Goal: Navigation & Orientation: Find specific page/section

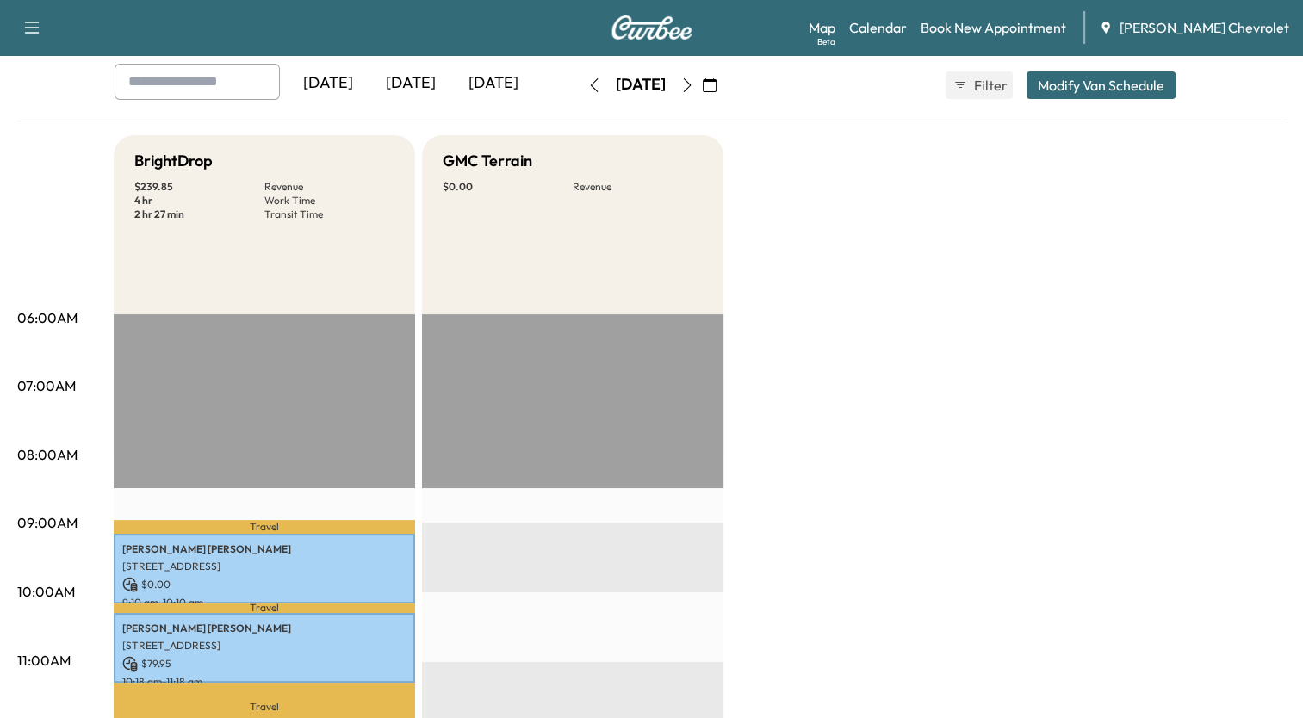
scroll to position [52, 0]
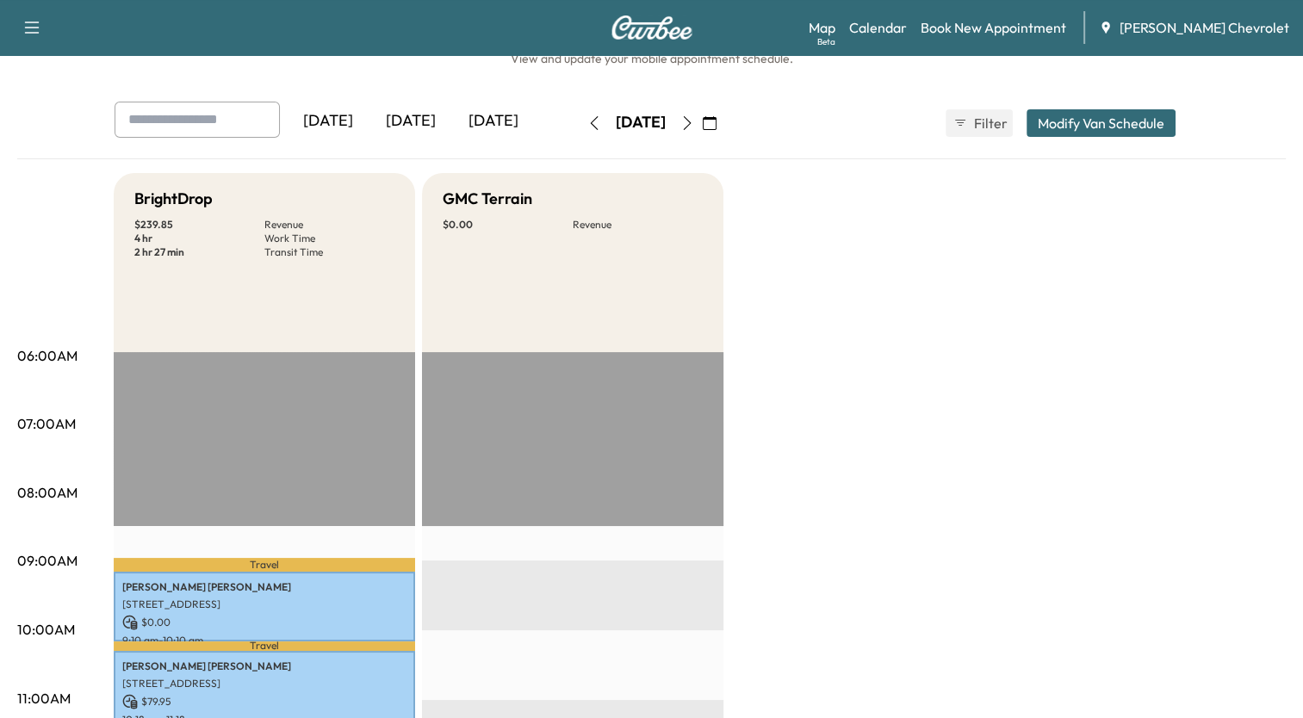
click at [694, 120] on icon "button" at bounding box center [687, 123] width 14 height 14
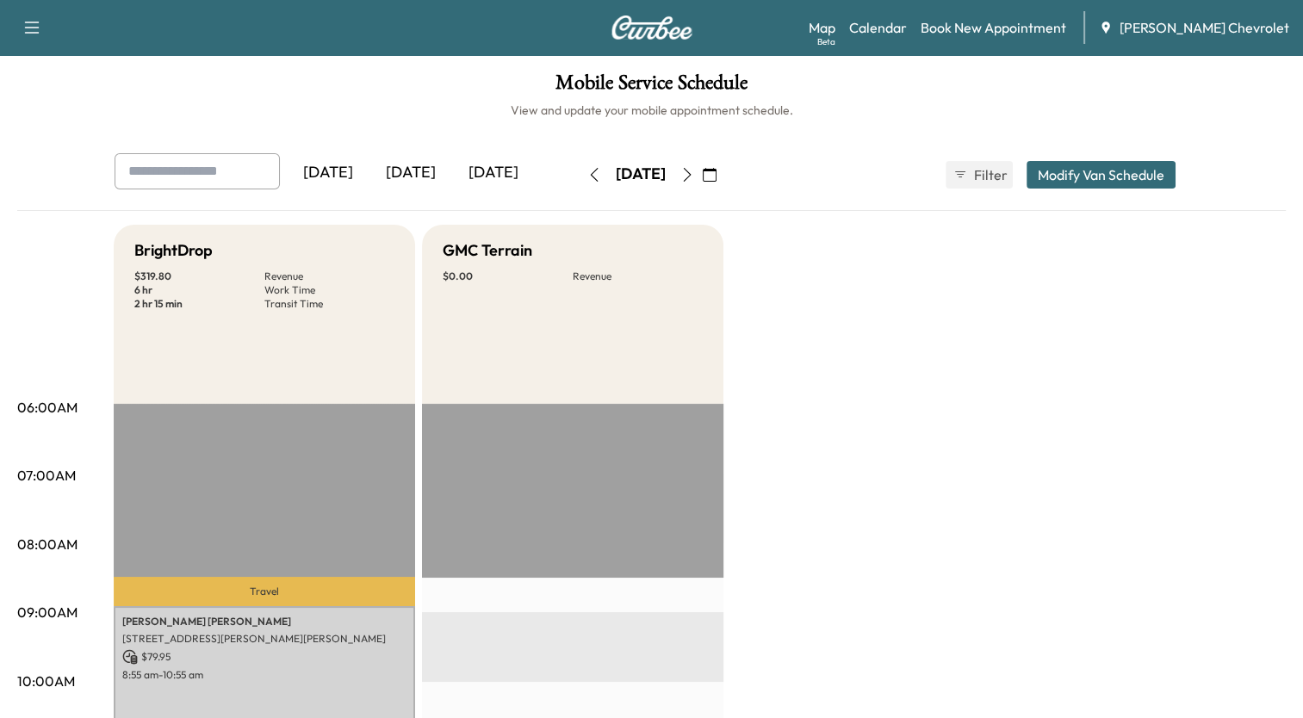
click at [694, 173] on icon "button" at bounding box center [687, 175] width 14 height 14
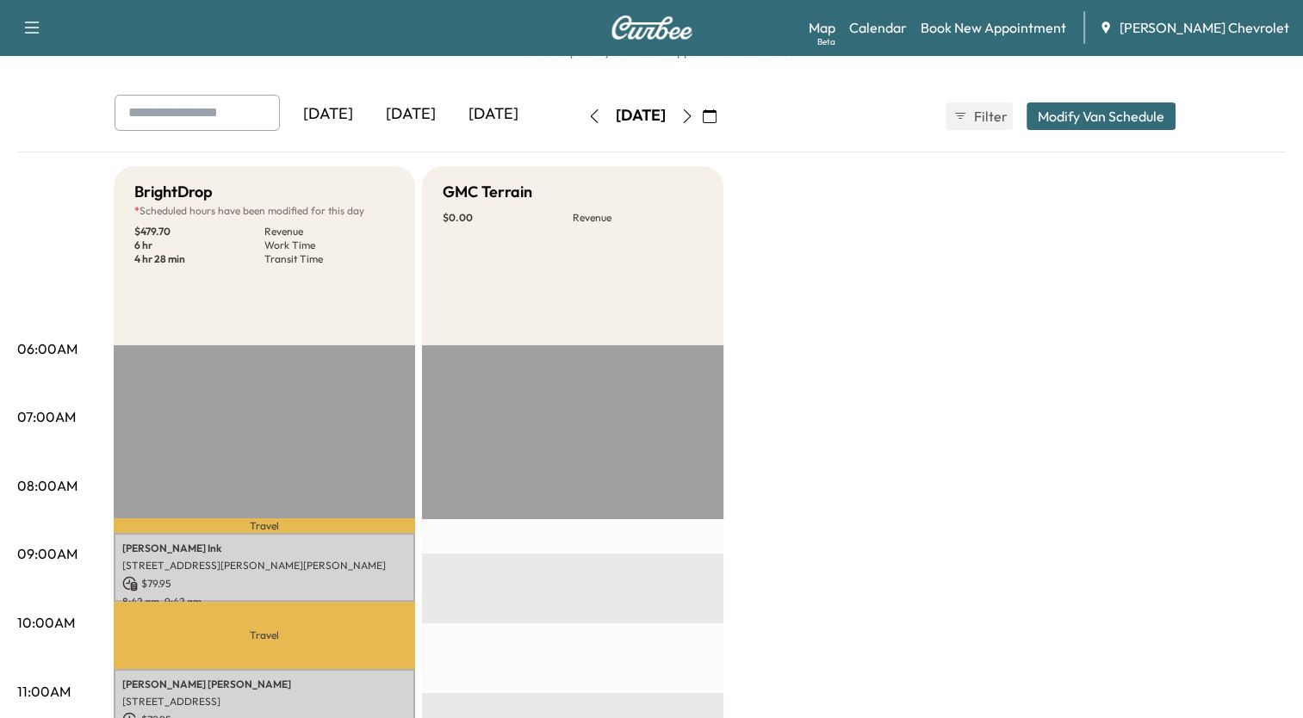
scroll to position [48, 0]
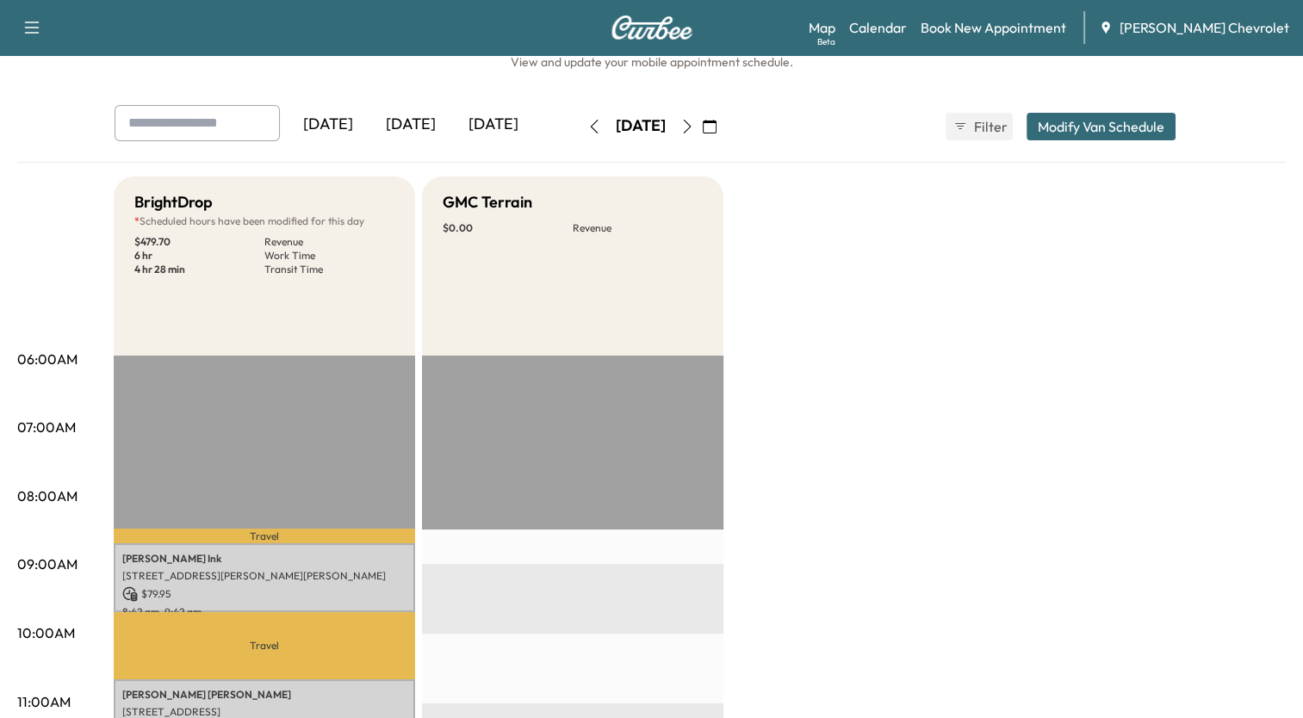
click at [694, 121] on icon "button" at bounding box center [687, 127] width 14 height 14
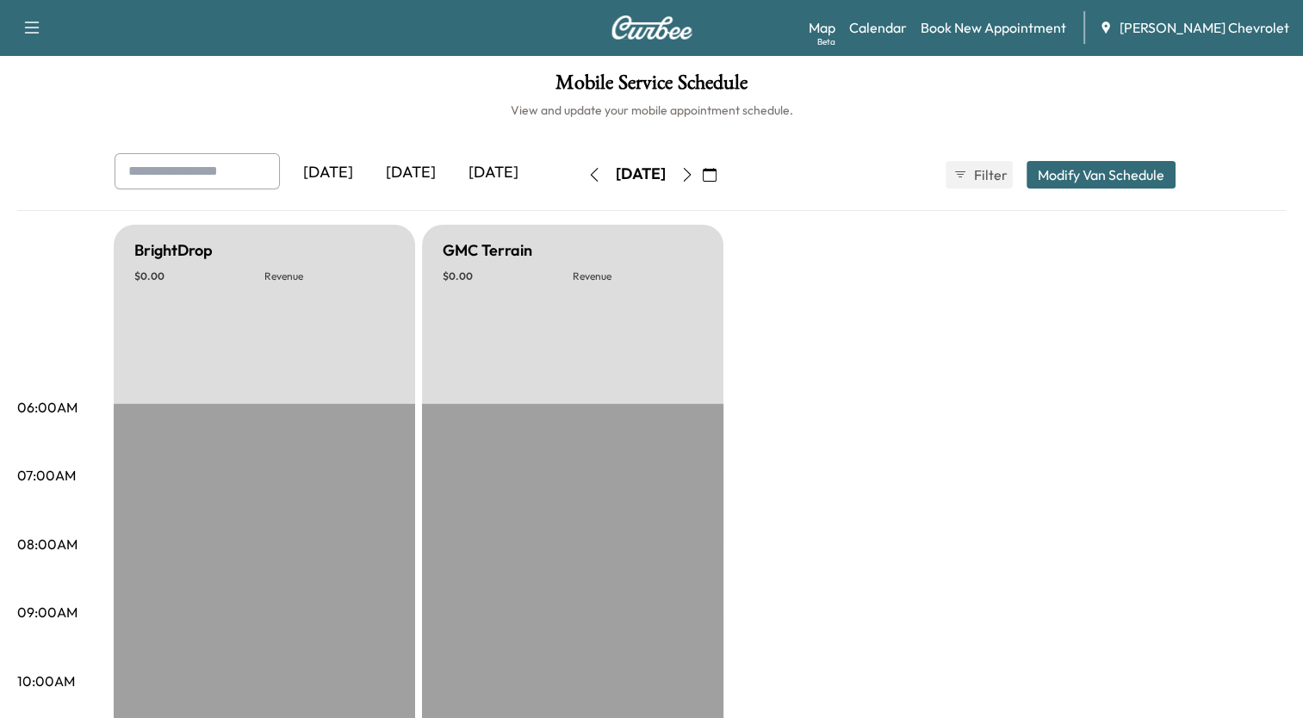
click at [694, 173] on icon "button" at bounding box center [687, 175] width 14 height 14
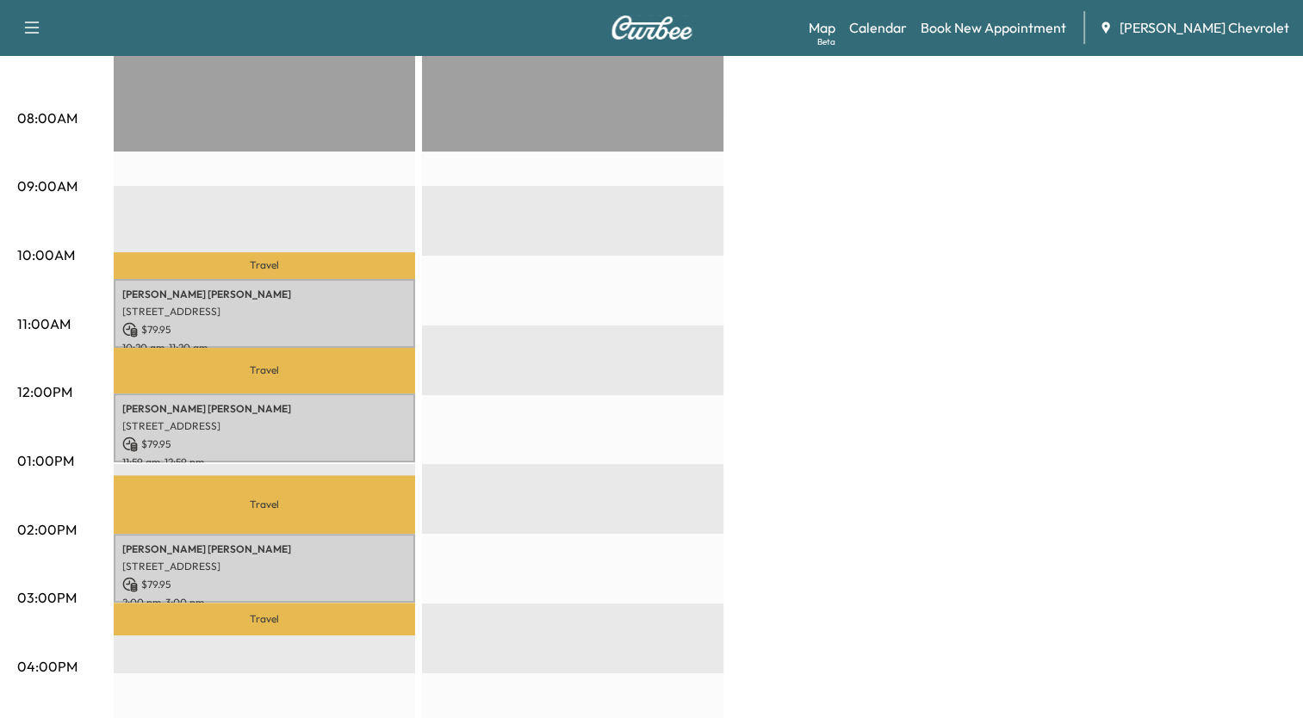
scroll to position [359, 0]
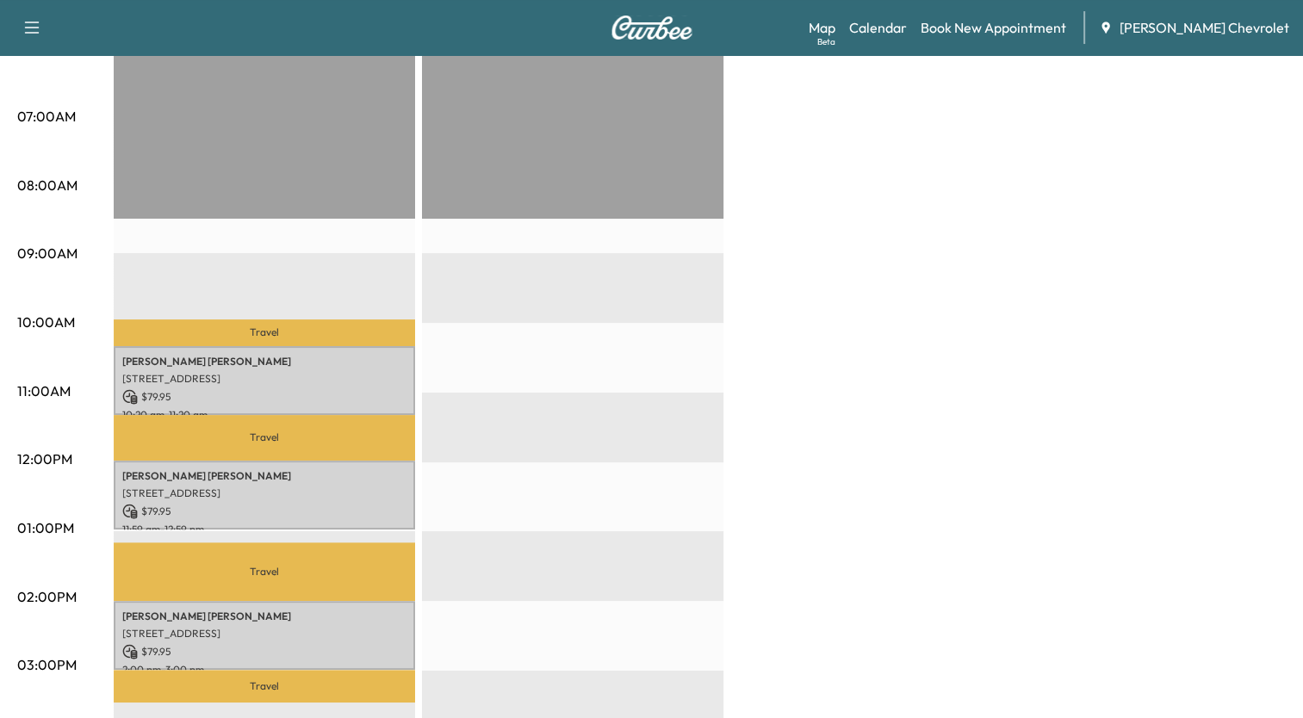
click at [1003, 204] on div "BrightDrop $ 239.85 Revenue 3 hr Work Time 2 hr 20 min Transit Time Travel [PER…" at bounding box center [700, 512] width 1172 height 1292
